Goal: Use online tool/utility: Utilize a website feature to perform a specific function

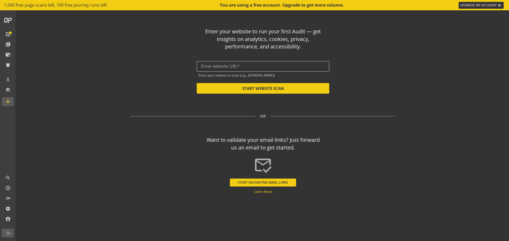
click at [274, 68] on input "text" at bounding box center [263, 66] width 124 height 5
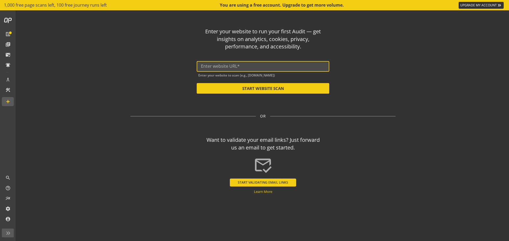
paste input "api_monitor_v1.1"
type input "api_monitor_v1.1"
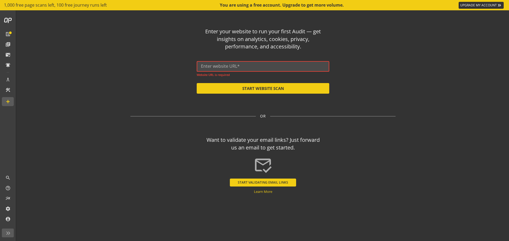
click at [215, 67] on input "text" at bounding box center [263, 66] width 124 height 5
paste input "[URL][DOMAIN_NAME]"
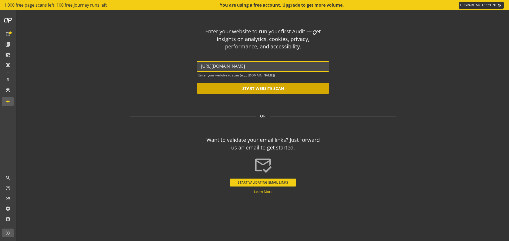
type input "[URL][DOMAIN_NAME]"
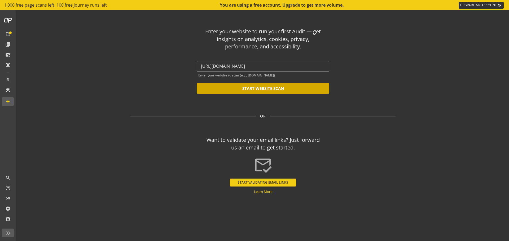
click at [235, 88] on button "START WEBSITE SCAN" at bounding box center [263, 88] width 133 height 11
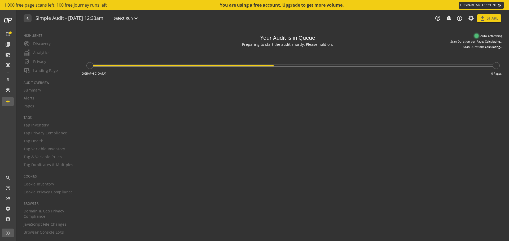
type textarea "Notes can include: -a description of what this audit is validating -changes in …"
